Goal: Navigation & Orientation: Find specific page/section

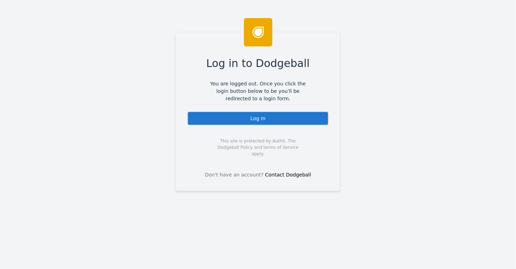
click at [257, 114] on div "Log In" at bounding box center [257, 118] width 141 height 14
click at [258, 119] on div "Log In" at bounding box center [257, 118] width 141 height 14
click at [253, 117] on div "Log In" at bounding box center [257, 118] width 141 height 14
click at [259, 118] on div "Log In" at bounding box center [257, 118] width 141 height 14
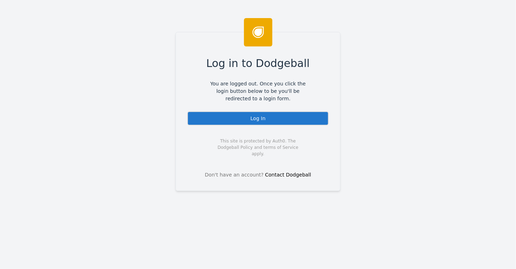
click at [265, 118] on div "Log In" at bounding box center [257, 118] width 141 height 14
click at [260, 120] on div "Log In" at bounding box center [257, 118] width 141 height 14
click at [246, 118] on div "Log In" at bounding box center [257, 118] width 141 height 14
click at [255, 122] on div "Log In" at bounding box center [257, 118] width 141 height 14
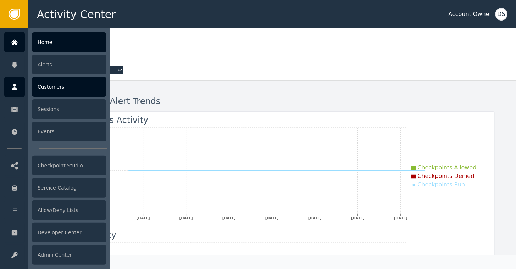
click at [41, 87] on div "Customers" at bounding box center [69, 87] width 74 height 20
